Goal: Information Seeking & Learning: Learn about a topic

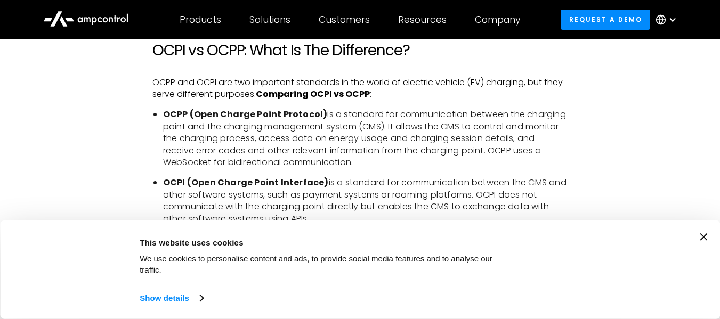
scroll to position [1800, 0]
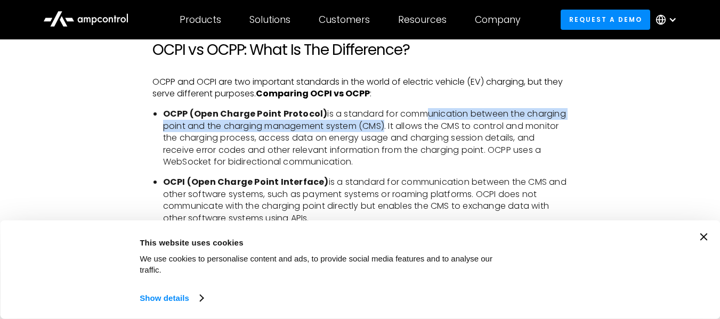
drag, startPoint x: 385, startPoint y: 133, endPoint x: 422, endPoint y: 130, distance: 37.4
click at [422, 130] on li "OCPP (Open Charge Point Protocol) is a standard for communication between the c…" at bounding box center [365, 138] width 404 height 60
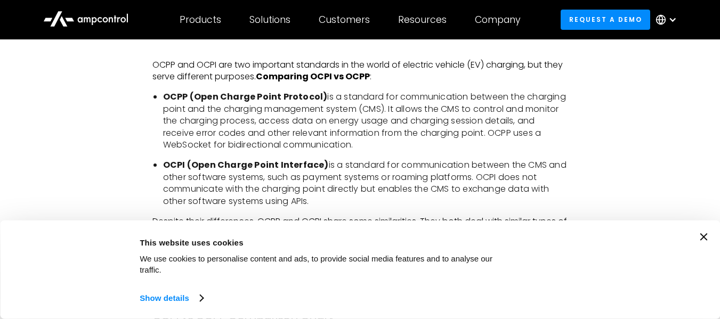
scroll to position [1818, 0]
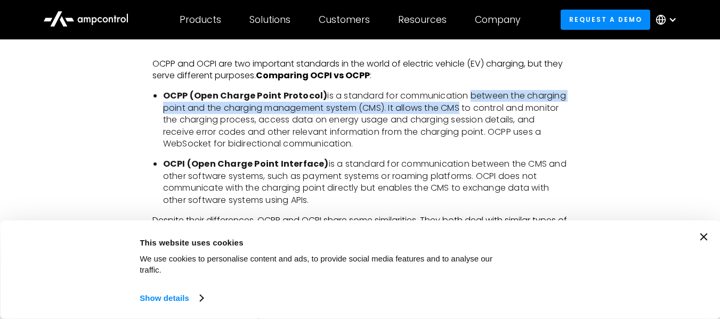
drag, startPoint x: 466, startPoint y: 110, endPoint x: 462, endPoint y: 116, distance: 7.2
click at [462, 116] on li "OCPP (Open Charge Point Protocol) is a standard for communication between the c…" at bounding box center [365, 120] width 404 height 60
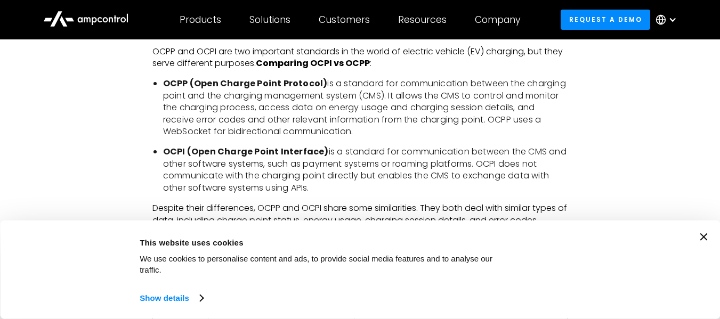
scroll to position [1830, 0]
click at [462, 116] on li "OCPP (Open Charge Point Protocol) is a standard for communication between the c…" at bounding box center [365, 107] width 404 height 60
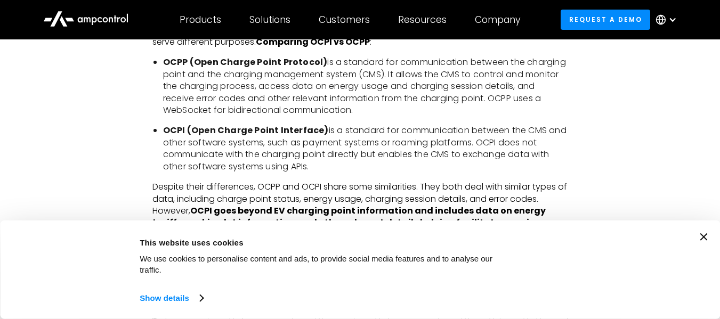
scroll to position [1852, 0]
click at [317, 136] on strong "OCPI (Open Charge Point Interface)" at bounding box center [246, 130] width 166 height 12
click at [263, 149] on li "OCPI (Open Charge Point Interface) is a standard for communication between the …" at bounding box center [365, 148] width 404 height 48
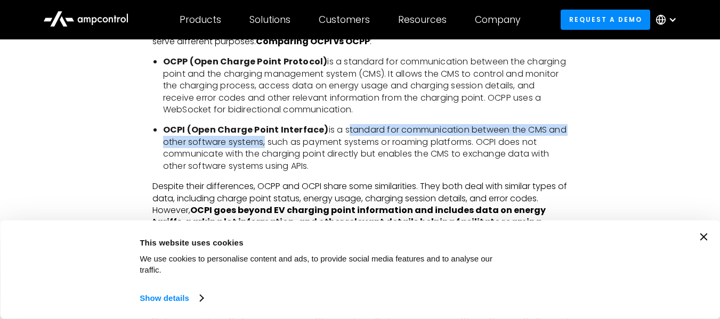
drag, startPoint x: 263, startPoint y: 149, endPoint x: 344, endPoint y: 147, distance: 81.0
click at [344, 147] on li "OCPI (Open Charge Point Interface) is a standard for communication between the …" at bounding box center [365, 148] width 404 height 48
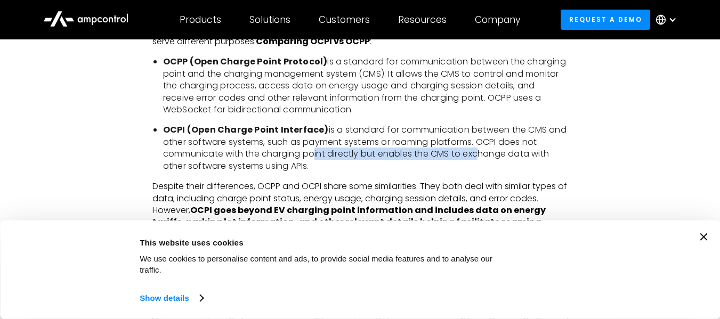
drag, startPoint x: 310, startPoint y: 162, endPoint x: 480, endPoint y: 160, distance: 169.9
click at [480, 160] on li "OCPI (Open Charge Point Interface) is a standard for communication between the …" at bounding box center [365, 148] width 404 height 48
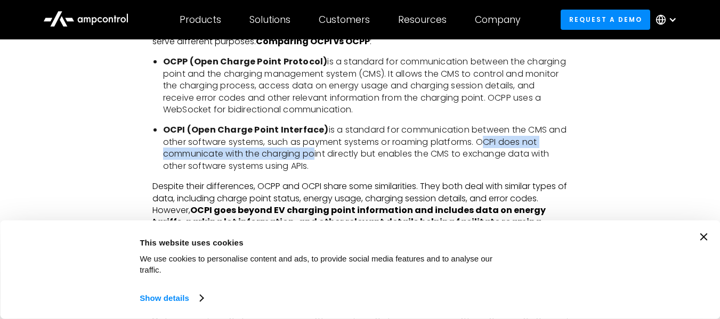
click at [480, 160] on li "OCPI (Open Charge Point Interface) is a standard for communication between the …" at bounding box center [365, 148] width 404 height 48
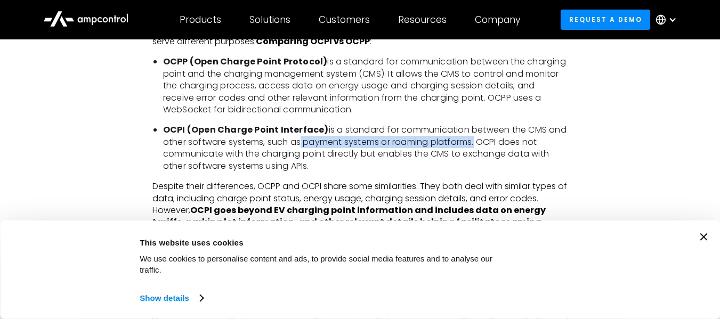
drag, startPoint x: 476, startPoint y: 156, endPoint x: 296, endPoint y: 153, distance: 179.5
click at [296, 153] on li "OCPI (Open Charge Point Interface) is a standard for communication between the …" at bounding box center [365, 148] width 404 height 48
click at [313, 172] on li "OCPI (Open Charge Point Interface) is a standard for communication between the …" at bounding box center [365, 148] width 404 height 48
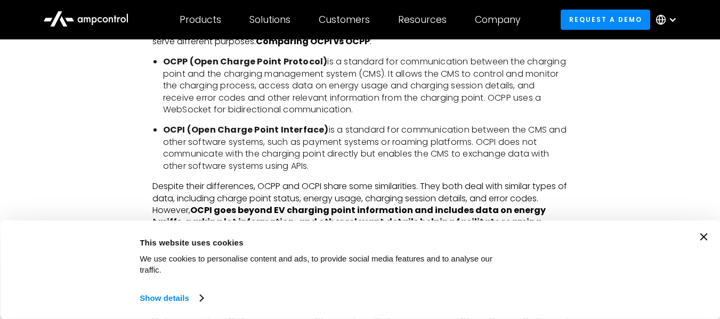
drag, startPoint x: 313, startPoint y: 175, endPoint x: 323, endPoint y: 168, distance: 12.0
click at [323, 168] on li "OCPI (Open Charge Point Interface) is a standard for communication between the …" at bounding box center [365, 148] width 404 height 48
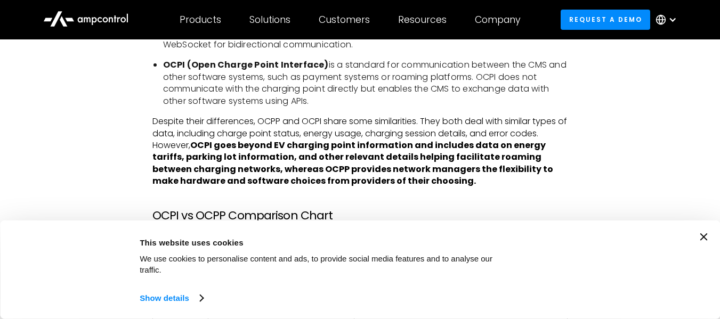
scroll to position [1916, 0]
drag, startPoint x: 368, startPoint y: 158, endPoint x: 276, endPoint y: 156, distance: 92.2
click at [276, 156] on strong "OCPI goes beyond EV charging point information and includes data on energy tari…" at bounding box center [352, 164] width 401 height 48
drag, startPoint x: 276, startPoint y: 156, endPoint x: 405, endPoint y: 161, distance: 129.0
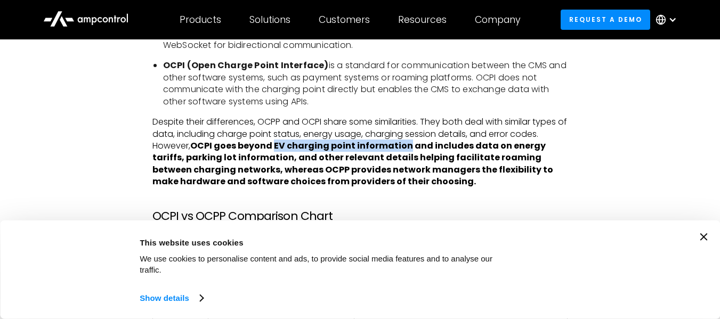
click at [405, 161] on strong "OCPI goes beyond EV charging point information and includes data on energy tari…" at bounding box center [352, 164] width 401 height 48
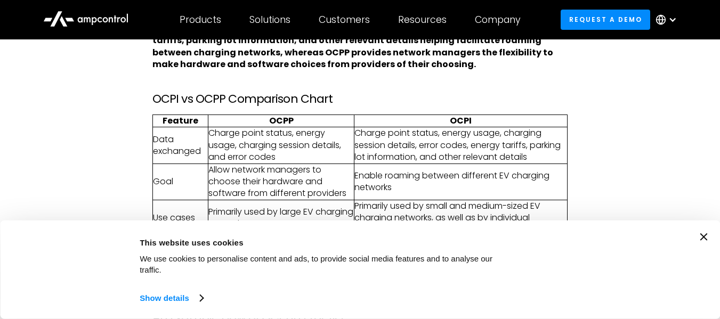
scroll to position [2034, 0]
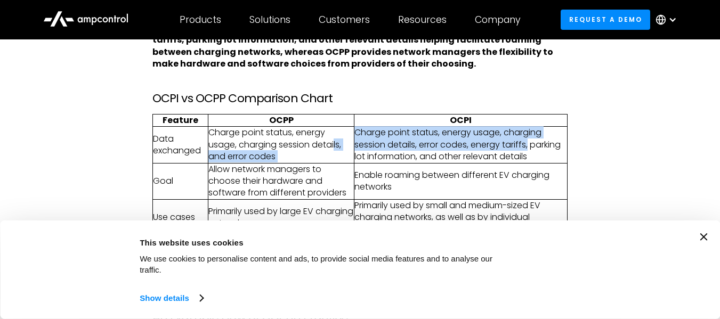
drag, startPoint x: 530, startPoint y: 159, endPoint x: 314, endPoint y: 165, distance: 216.3
click at [314, 163] on tr "Data exchanged Charge point status, energy usage, charging session details, and…" at bounding box center [359, 145] width 414 height 36
click at [314, 163] on td "Charge point status, energy usage, charging session details, and error codes" at bounding box center [280, 145] width 145 height 36
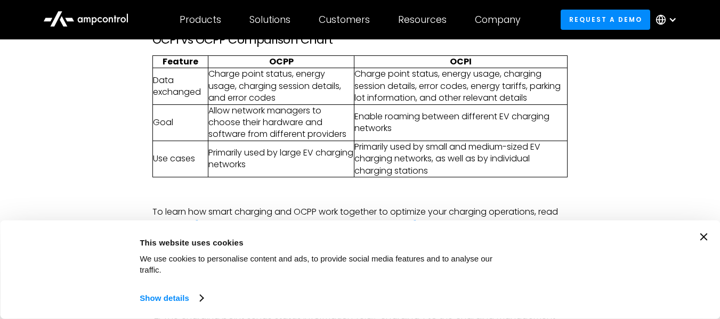
scroll to position [2093, 0]
drag, startPoint x: 223, startPoint y: 123, endPoint x: 317, endPoint y: 126, distance: 93.8
click at [317, 126] on td "Allow network managers to choose their hardware and software from different pro…" at bounding box center [280, 122] width 145 height 36
drag, startPoint x: 311, startPoint y: 125, endPoint x: 200, endPoint y: 128, distance: 110.8
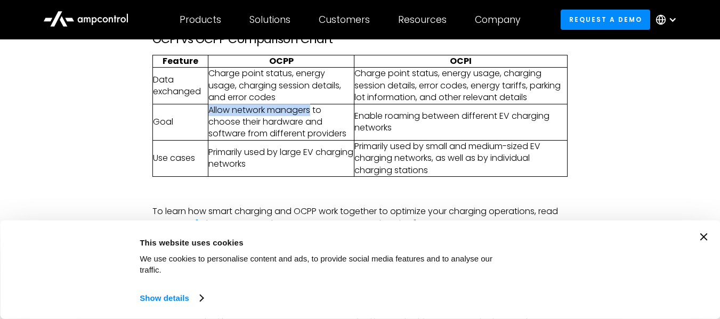
click at [200, 128] on tr "Goal Allow network managers to choose their hardware and software from differen…" at bounding box center [359, 122] width 414 height 36
click at [200, 128] on td "Goal" at bounding box center [179, 122] width 55 height 36
drag, startPoint x: 207, startPoint y: 121, endPoint x: 299, endPoint y: 121, distance: 91.6
click at [299, 121] on tr "Goal Allow network managers to choose their hardware and software from differen…" at bounding box center [359, 122] width 414 height 36
click at [299, 121] on td "Allow network managers to choose their hardware and software from different pro…" at bounding box center [280, 122] width 145 height 36
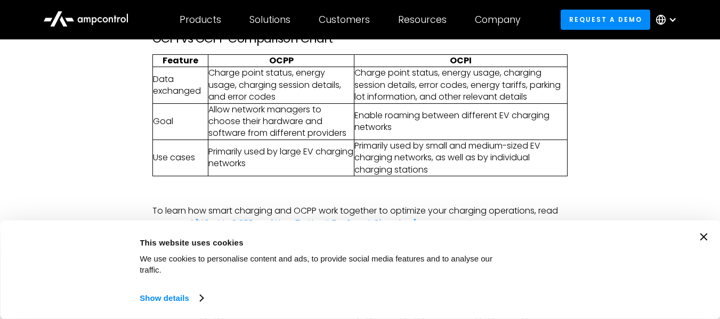
scroll to position [2094, 0]
drag, startPoint x: 268, startPoint y: 124, endPoint x: 301, endPoint y: 137, distance: 35.1
click at [301, 137] on td "Allow network managers to choose their hardware and software from different pro…" at bounding box center [280, 121] width 145 height 36
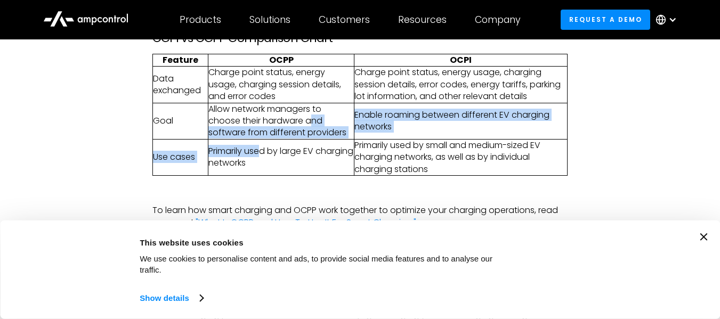
drag, startPoint x: 312, startPoint y: 134, endPoint x: 262, endPoint y: 151, distance: 52.9
click at [262, 151] on tbody "Data exchanged Charge point status, energy usage, charging session details, and…" at bounding box center [359, 121] width 414 height 109
click at [319, 139] on td "Allow network managers to choose their hardware and software from different pro…" at bounding box center [280, 121] width 145 height 36
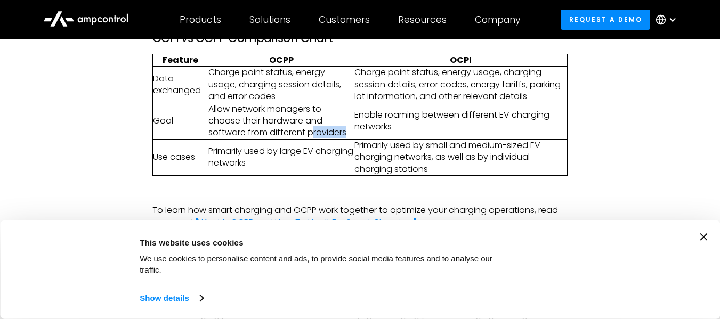
drag, startPoint x: 347, startPoint y: 145, endPoint x: 314, endPoint y: 145, distance: 33.0
click at [314, 139] on td "Allow network managers to choose their hardware and software from different pro…" at bounding box center [280, 121] width 145 height 36
click at [248, 139] on td "Allow network managers to choose their hardware and software from different pro…" at bounding box center [280, 121] width 145 height 36
drag, startPoint x: 378, startPoint y: 140, endPoint x: 380, endPoint y: 131, distance: 8.7
click at [380, 131] on td "Enable roaming between different EV charging networks" at bounding box center [460, 121] width 213 height 36
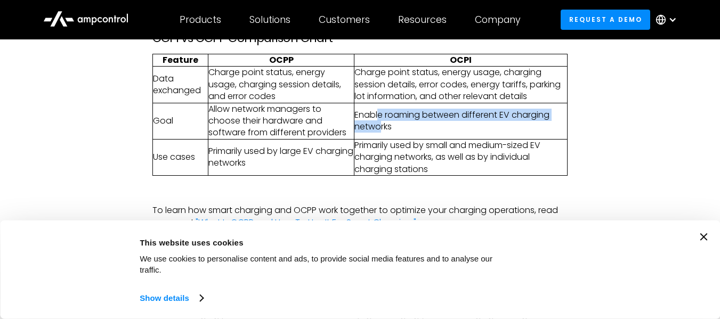
click at [380, 131] on td "Enable roaming between different EV charging networks" at bounding box center [460, 121] width 213 height 36
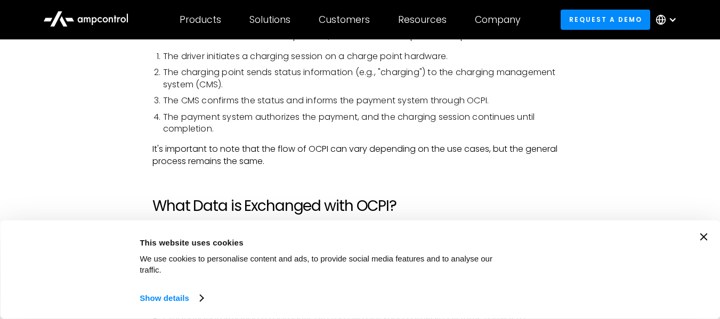
scroll to position [2337, 0]
click at [700, 247] on div "Consent Details [#IABV2SETTINGS#] About This website uses cookies We use cookie…" at bounding box center [360, 269] width 694 height 73
click at [704, 241] on icon "Close banner" at bounding box center [702, 236] width 7 height 7
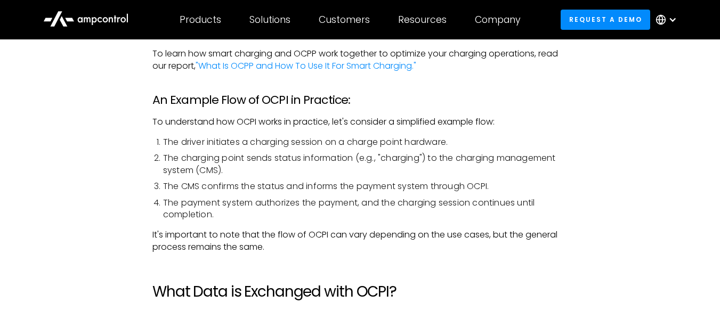
scroll to position [2250, 0]
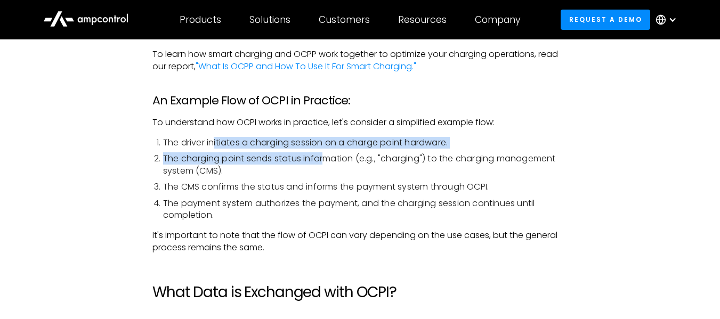
drag, startPoint x: 216, startPoint y: 159, endPoint x: 325, endPoint y: 170, distance: 109.8
click at [325, 170] on ol "The driver initiates a charging session on a charge point hardware. The chargin…" at bounding box center [359, 179] width 415 height 84
click at [325, 170] on li "The charging point sends status information (e.g., "charging") to the charging …" at bounding box center [365, 165] width 404 height 24
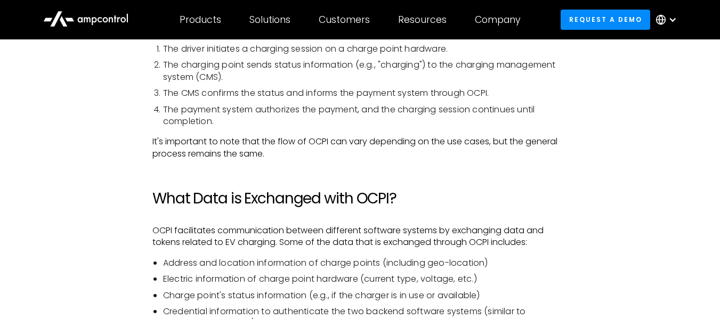
scroll to position [2451, 0]
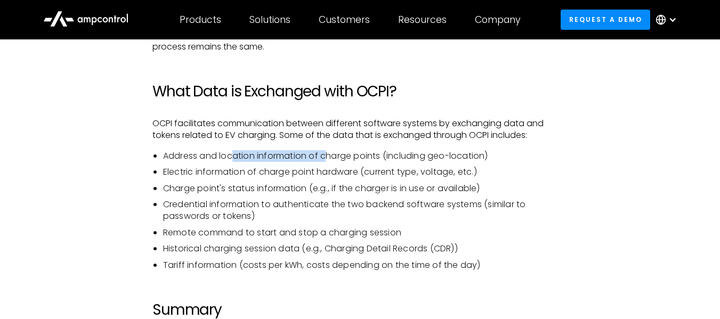
drag, startPoint x: 325, startPoint y: 170, endPoint x: 230, endPoint y: 160, distance: 96.4
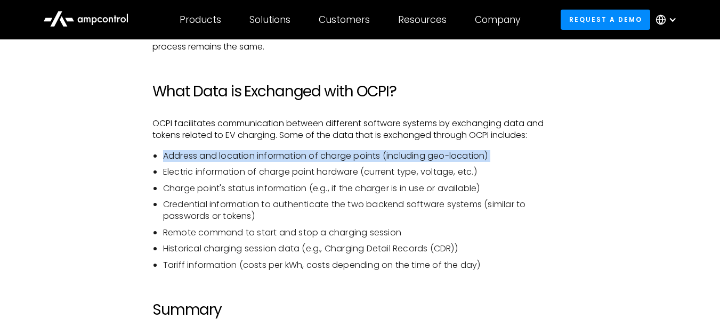
click at [229, 162] on li "Address and location information of charge points (including geo-location)" at bounding box center [365, 156] width 404 height 12
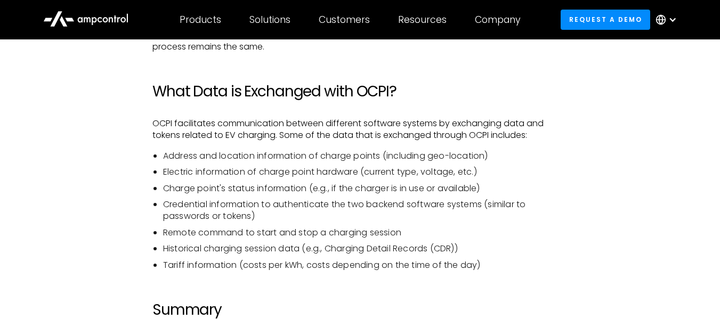
click at [229, 162] on li "Address and location information of charge points (including geo-location)" at bounding box center [365, 156] width 404 height 12
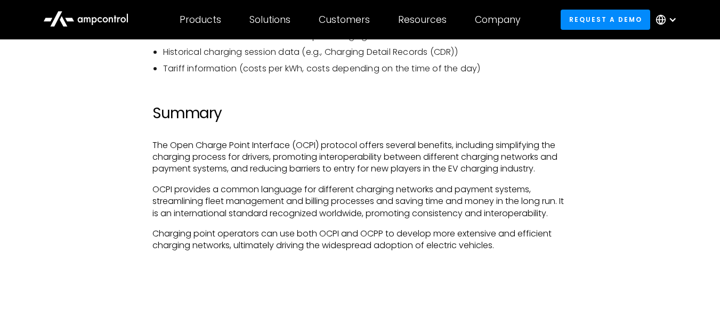
scroll to position [2648, 0]
click at [177, 173] on p "The Open Charge Point Interface (OCPI) protocol offers several benefits, includ…" at bounding box center [359, 157] width 415 height 36
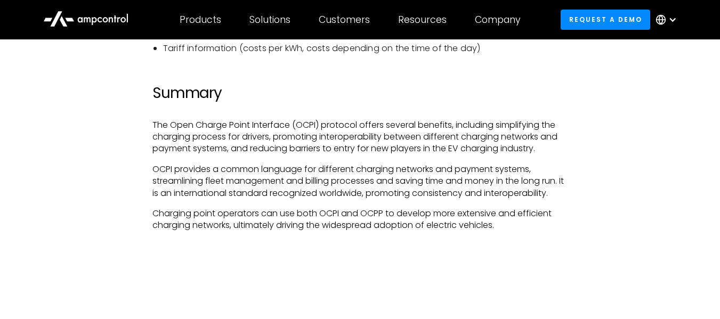
scroll to position [2668, 0]
drag, startPoint x: 366, startPoint y: 179, endPoint x: 343, endPoint y: 182, distance: 23.1
click at [343, 182] on p "OCPI provides a common language for different charging networks and payment sys…" at bounding box center [359, 181] width 415 height 36
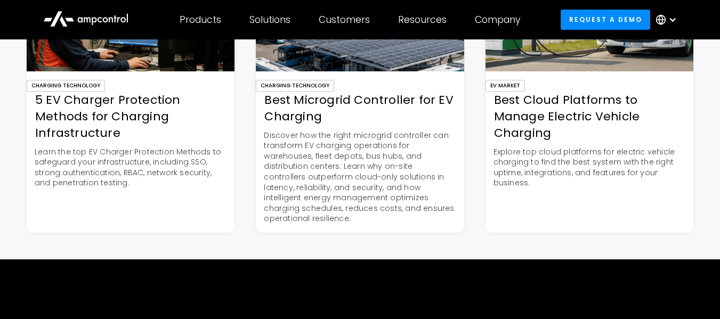
scroll to position [3166, 0]
